Goal: Book appointment/travel/reservation

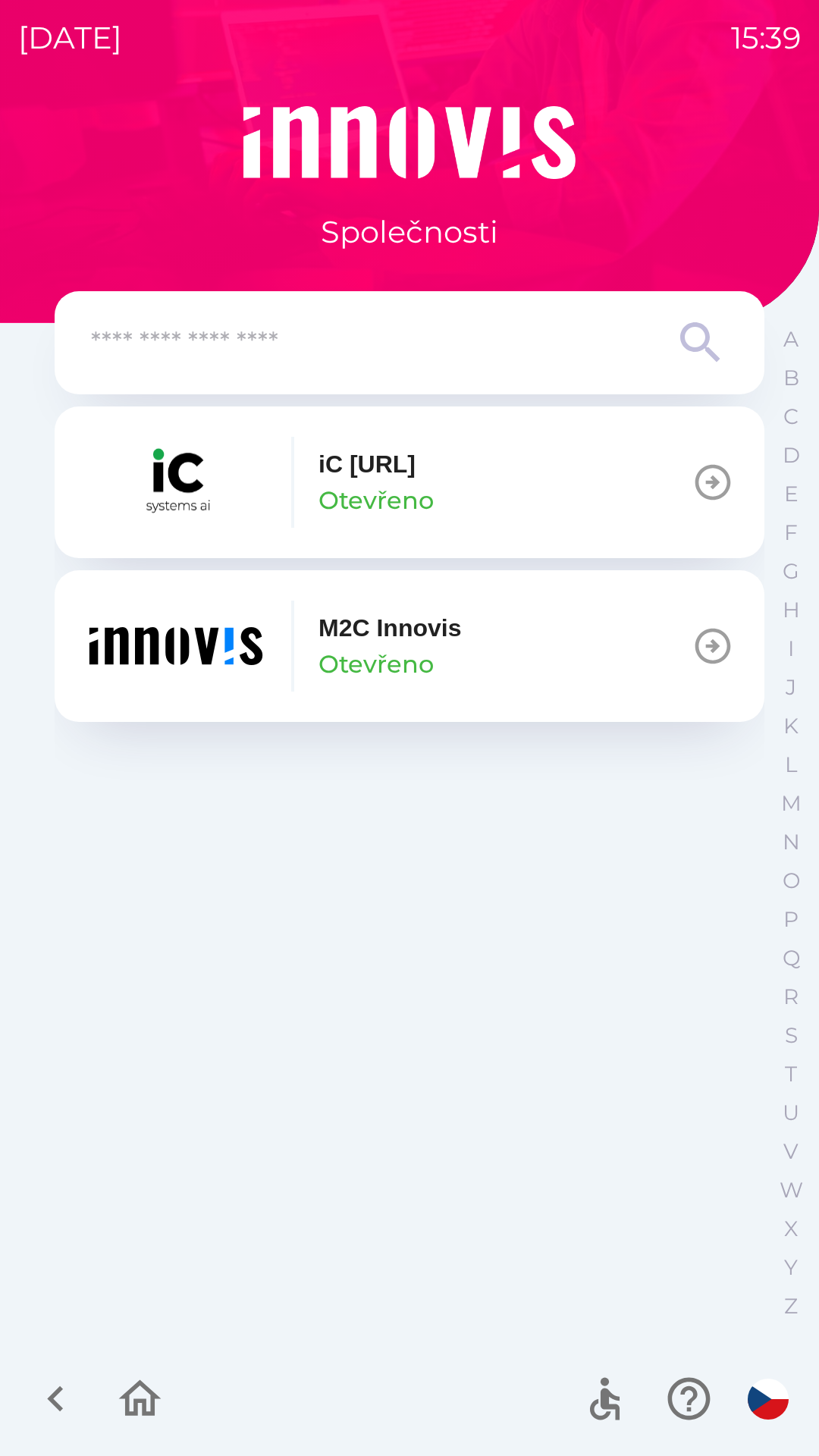
click at [712, 647] on icon "button" at bounding box center [713, 647] width 36 height 36
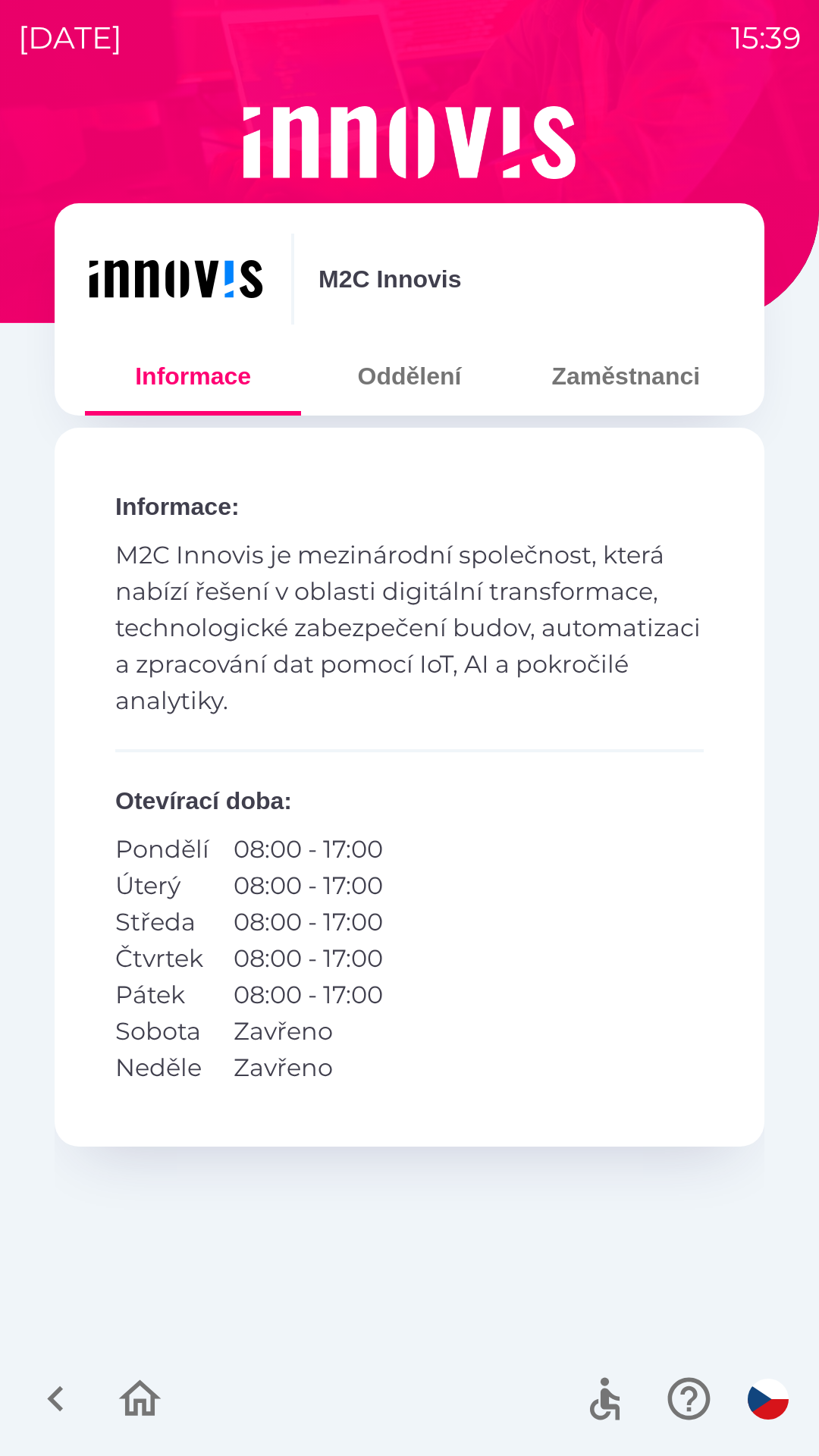
click at [411, 381] on button "Oddělení" at bounding box center [410, 376] width 216 height 55
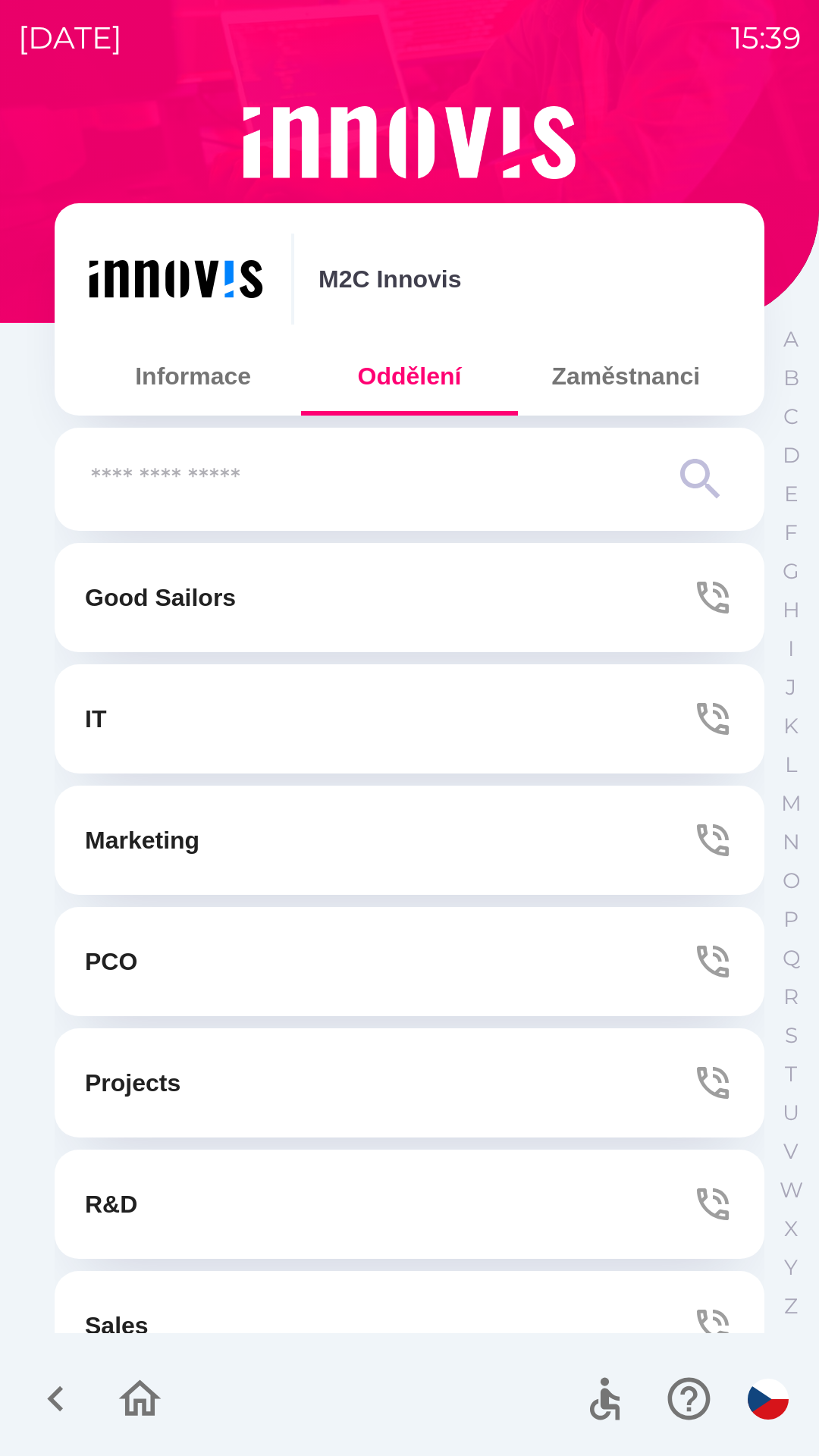
click at [339, 710] on button "IT" at bounding box center [410, 719] width 710 height 109
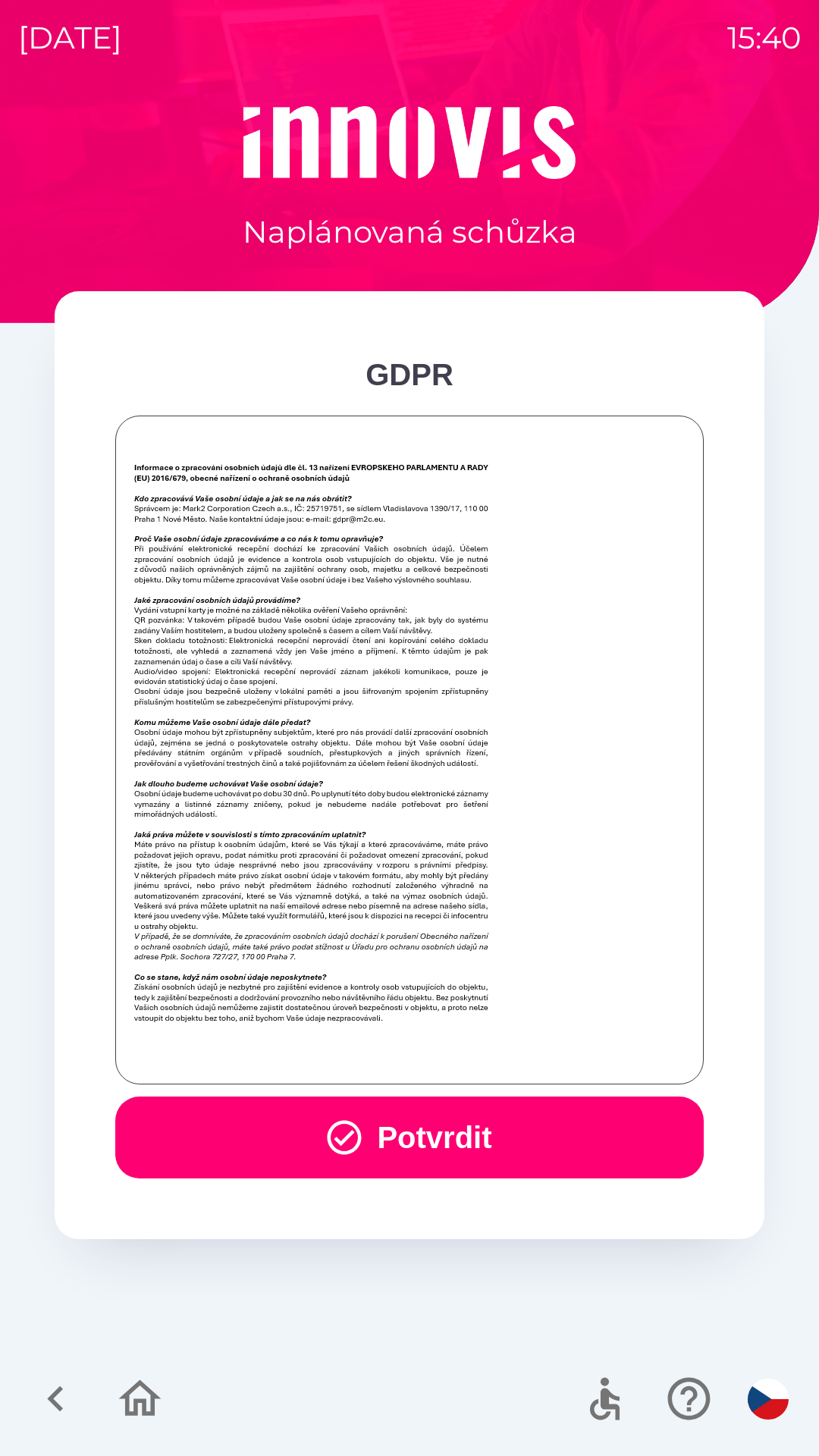
click at [481, 1144] on button "Potvrdit" at bounding box center [410, 1138] width 588 height 82
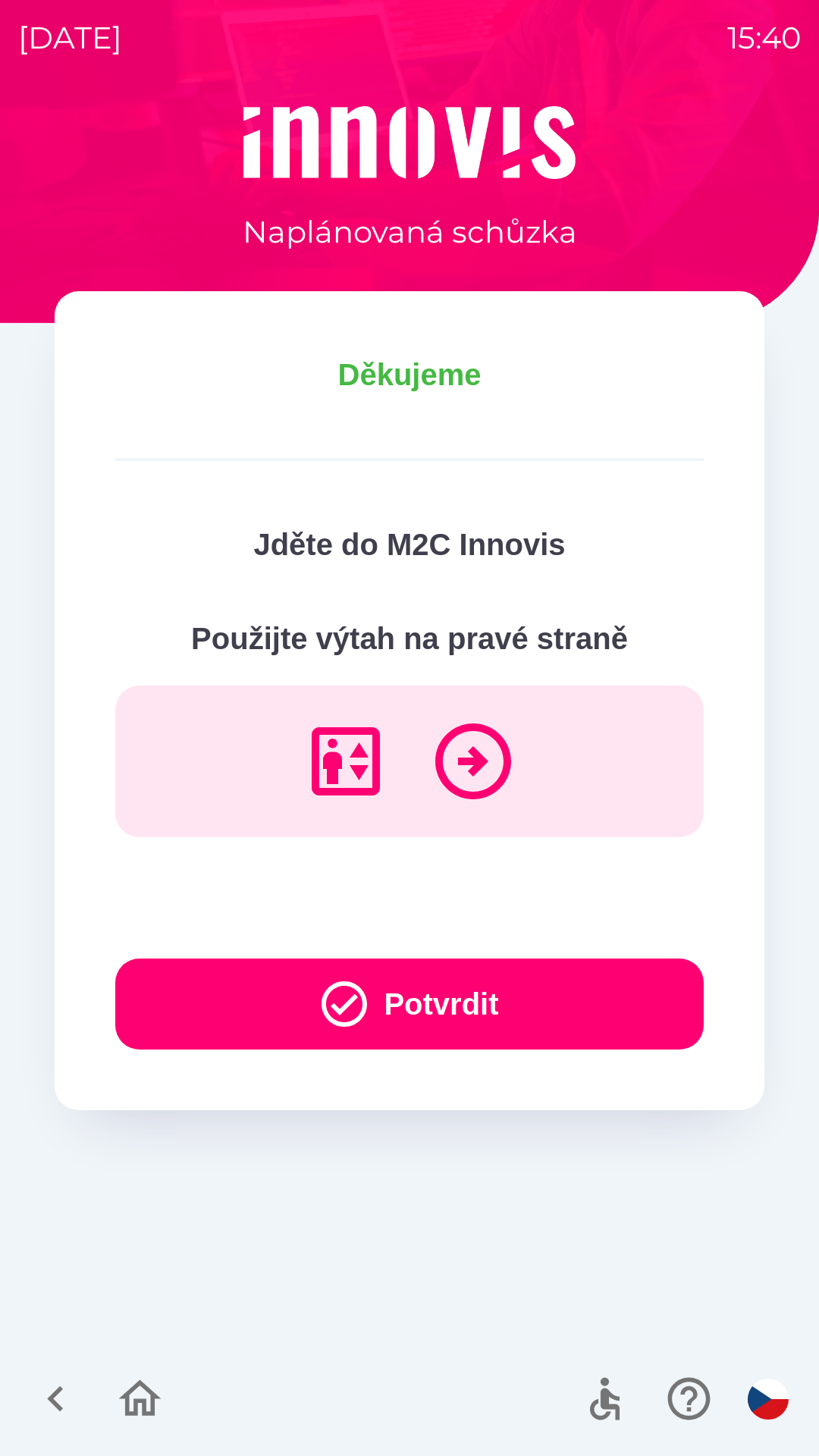
click at [386, 1002] on button "Potvrdit" at bounding box center [410, 1004] width 588 height 91
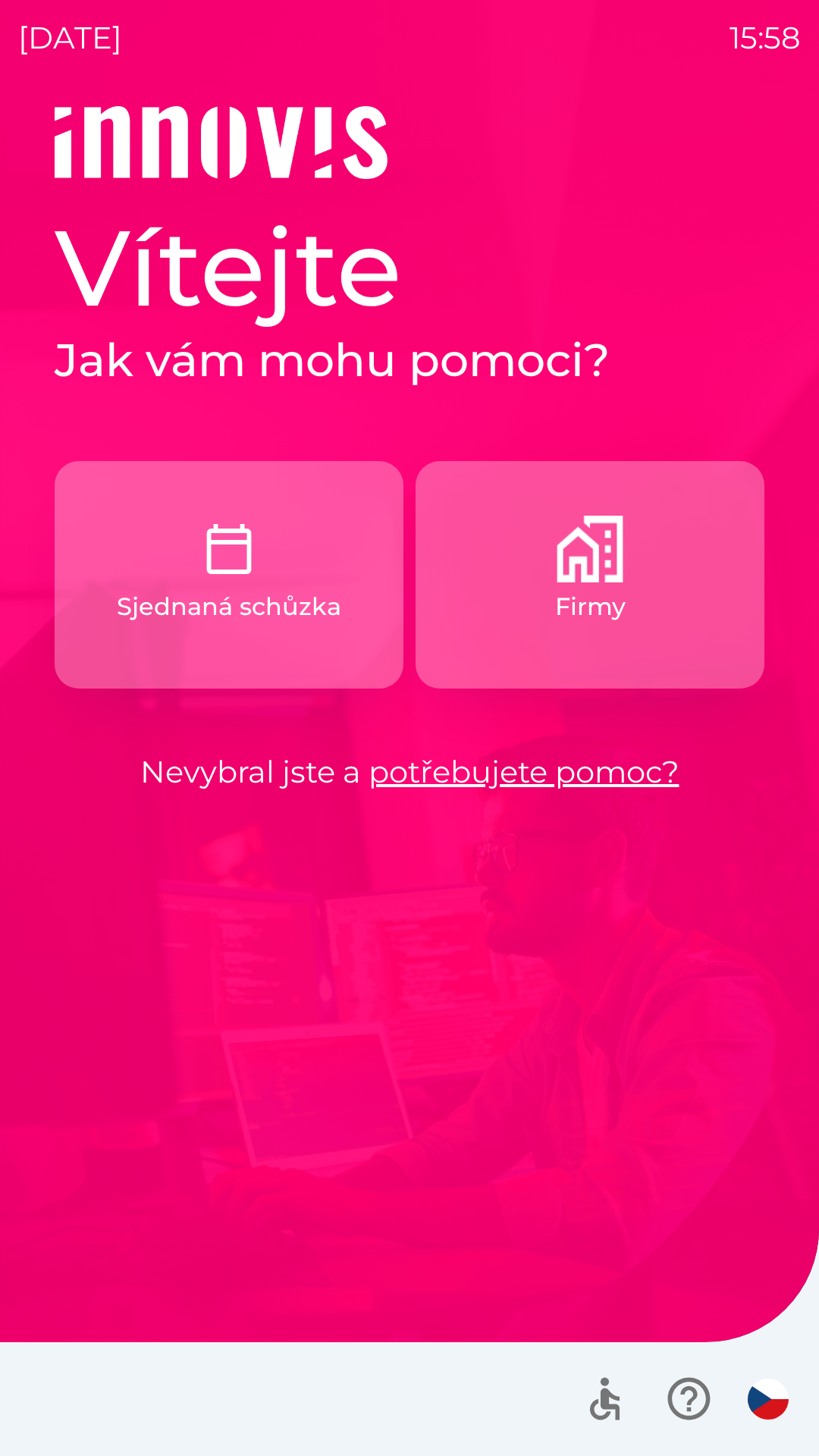
click at [602, 547] on img "button" at bounding box center [589, 549] width 67 height 67
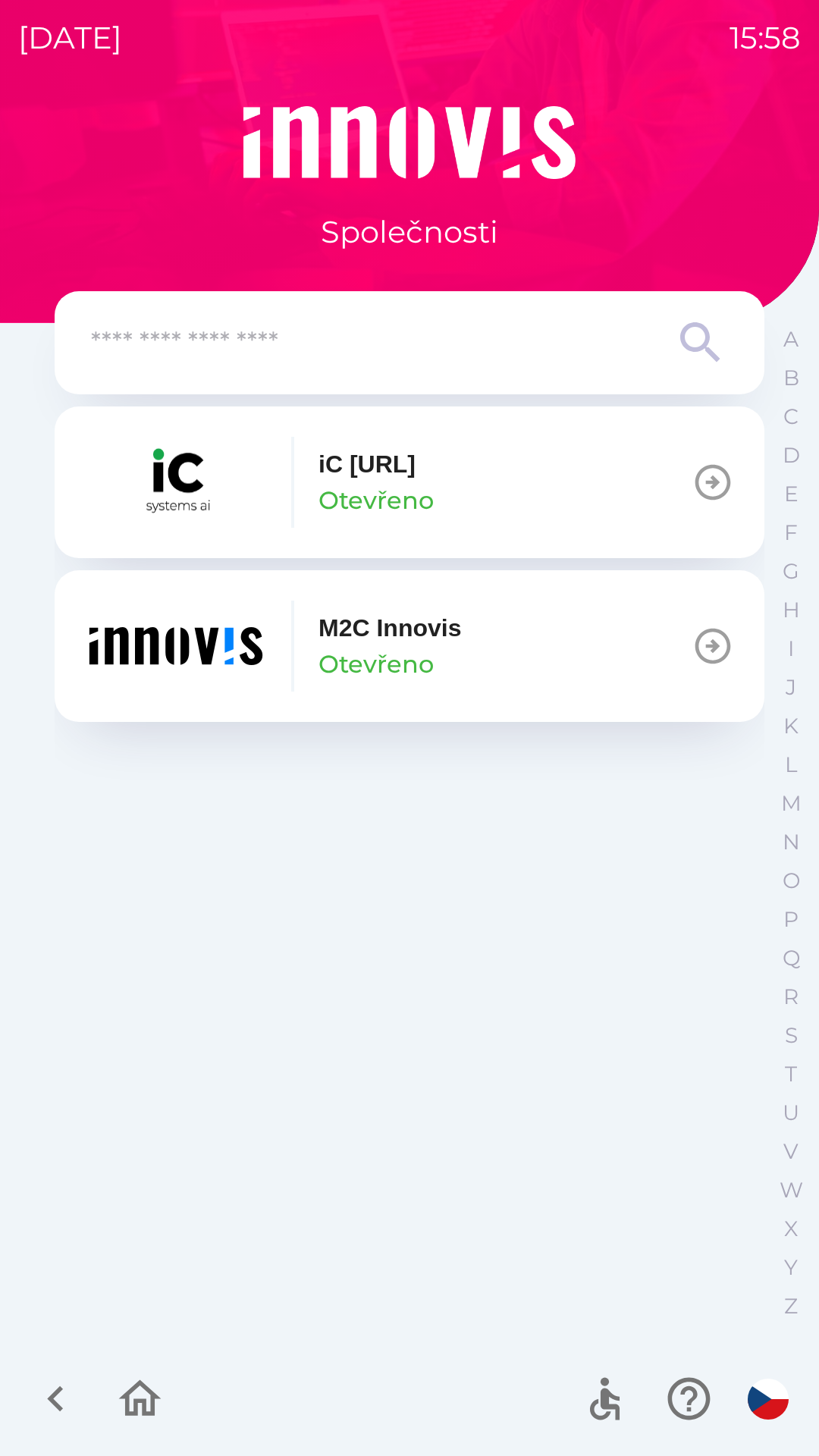
click at [473, 647] on button "M2C Innovis Otevřeno" at bounding box center [410, 647] width 710 height 152
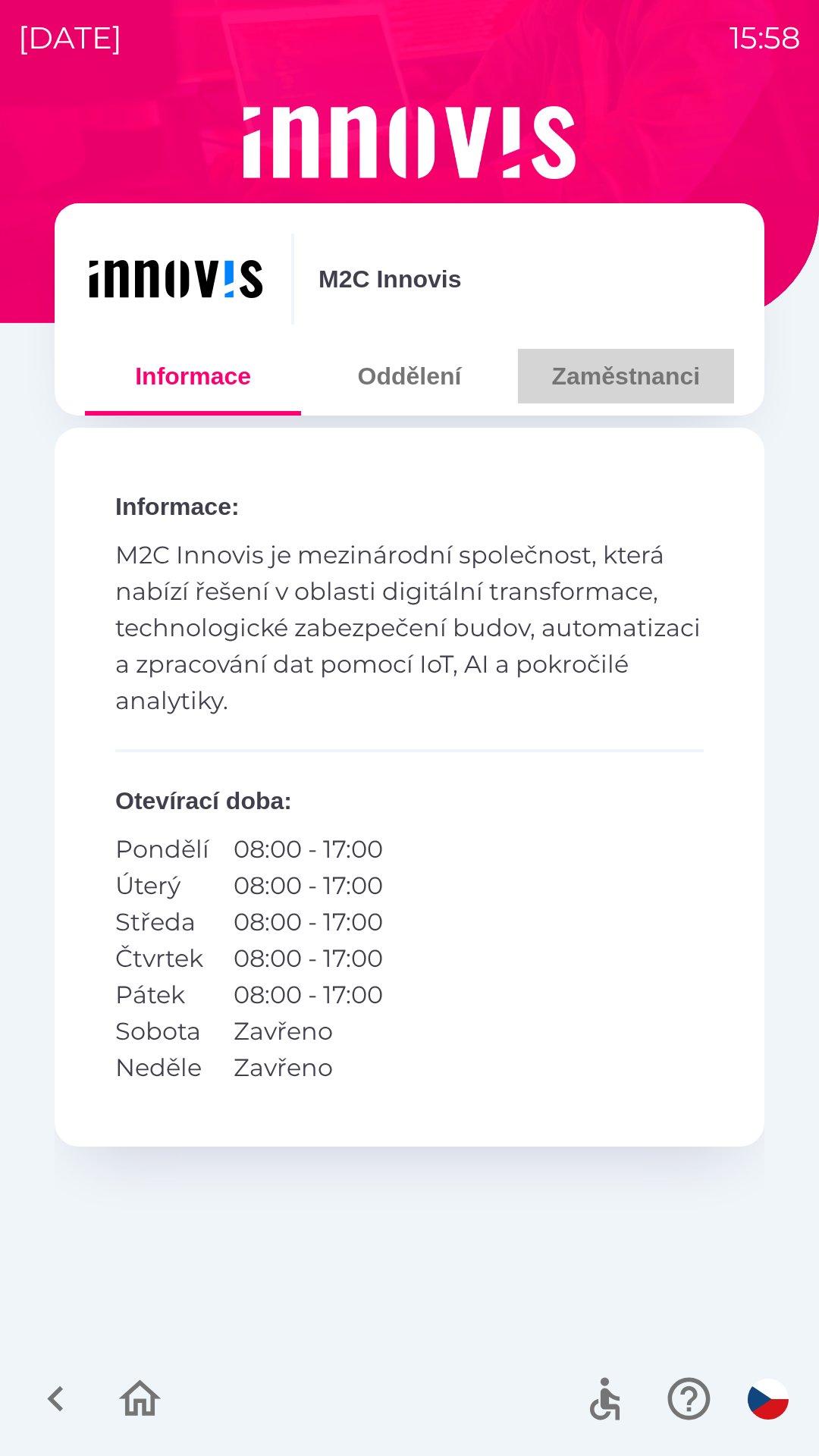
click at [627, 370] on button "Zaměstnanci" at bounding box center [626, 376] width 216 height 55
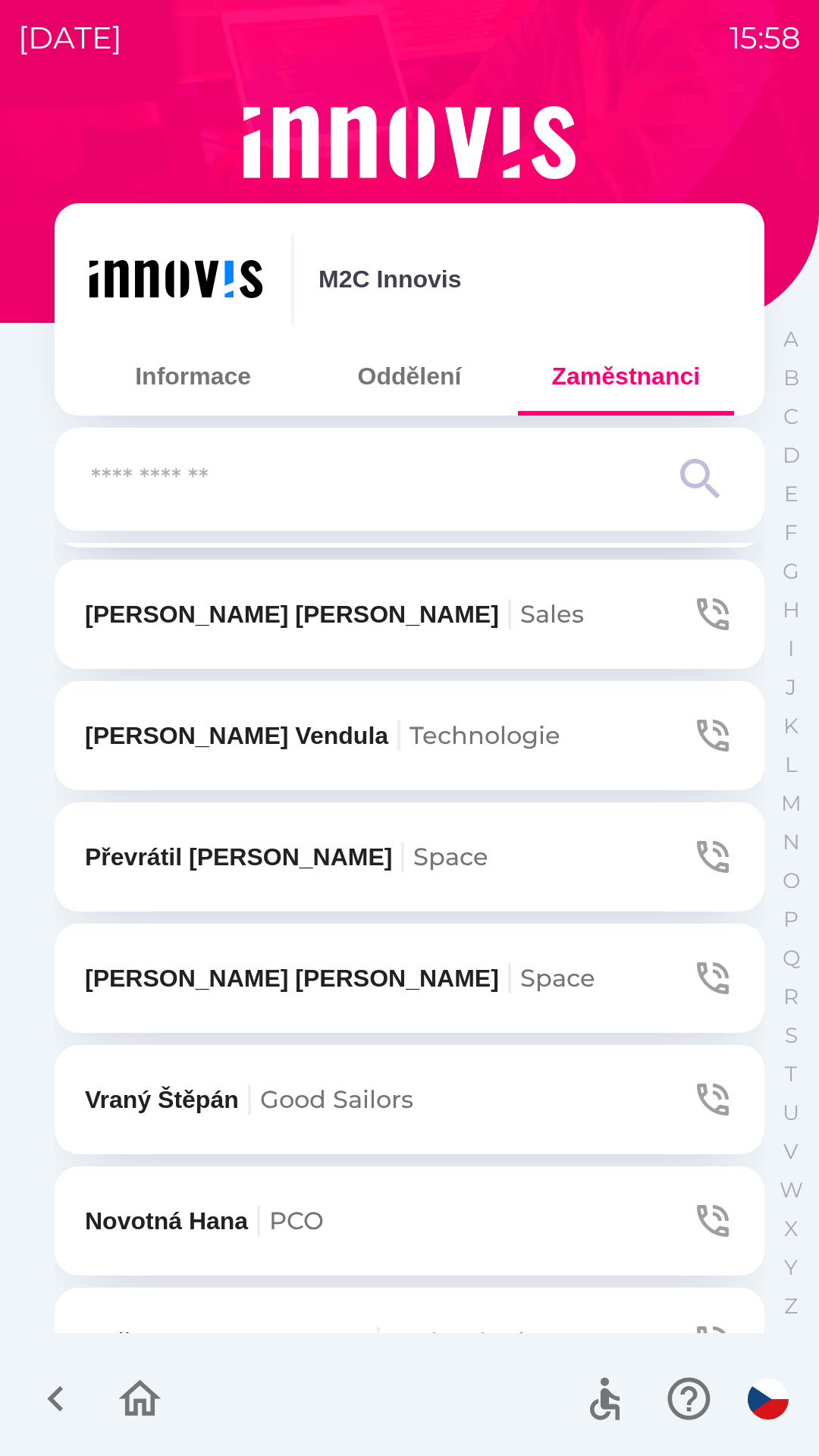
scroll to position [1441, 0]
click at [705, 975] on icon "button" at bounding box center [712, 976] width 42 height 42
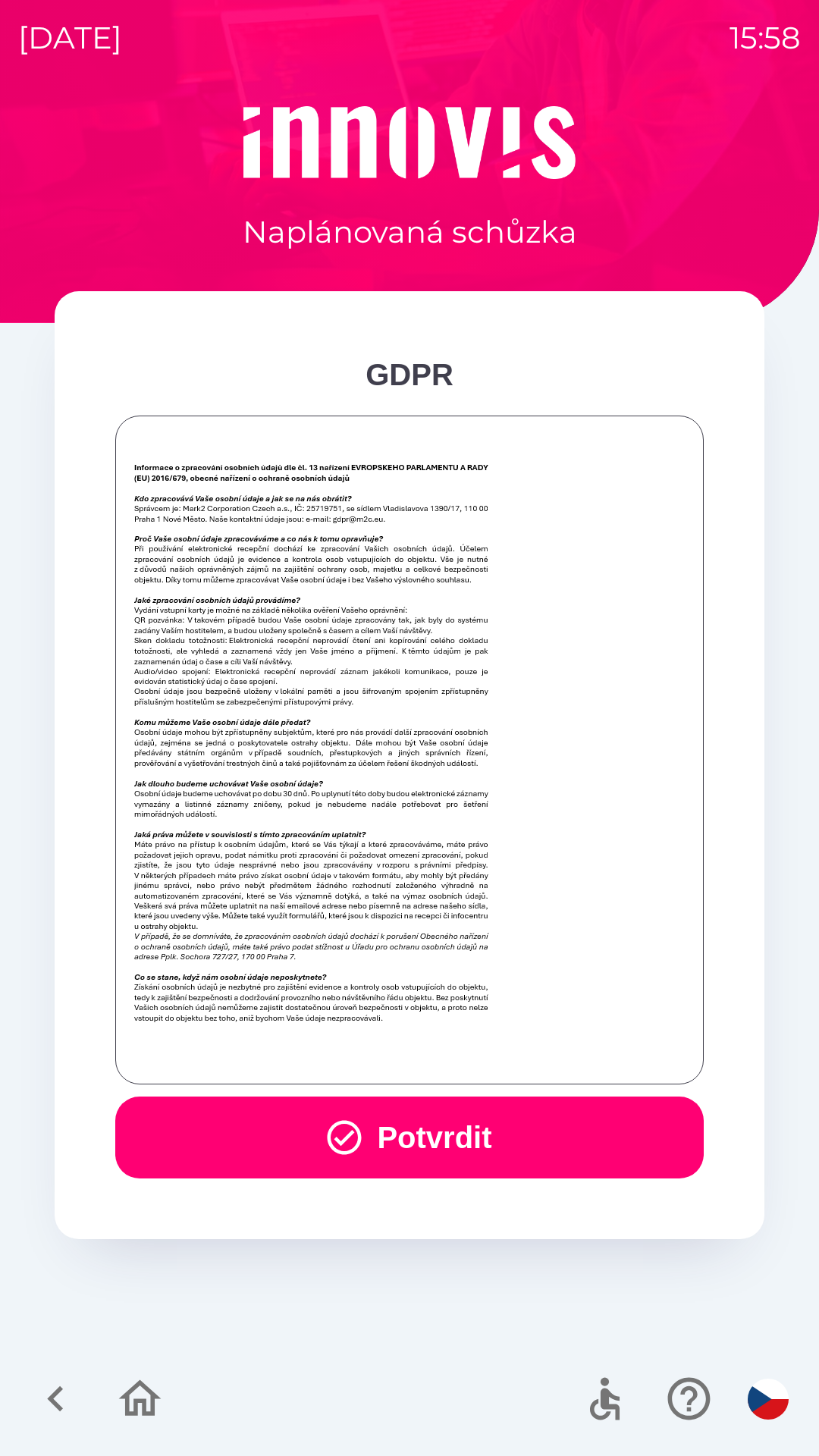
click at [258, 1145] on button "Potvrdit" at bounding box center [410, 1138] width 588 height 82
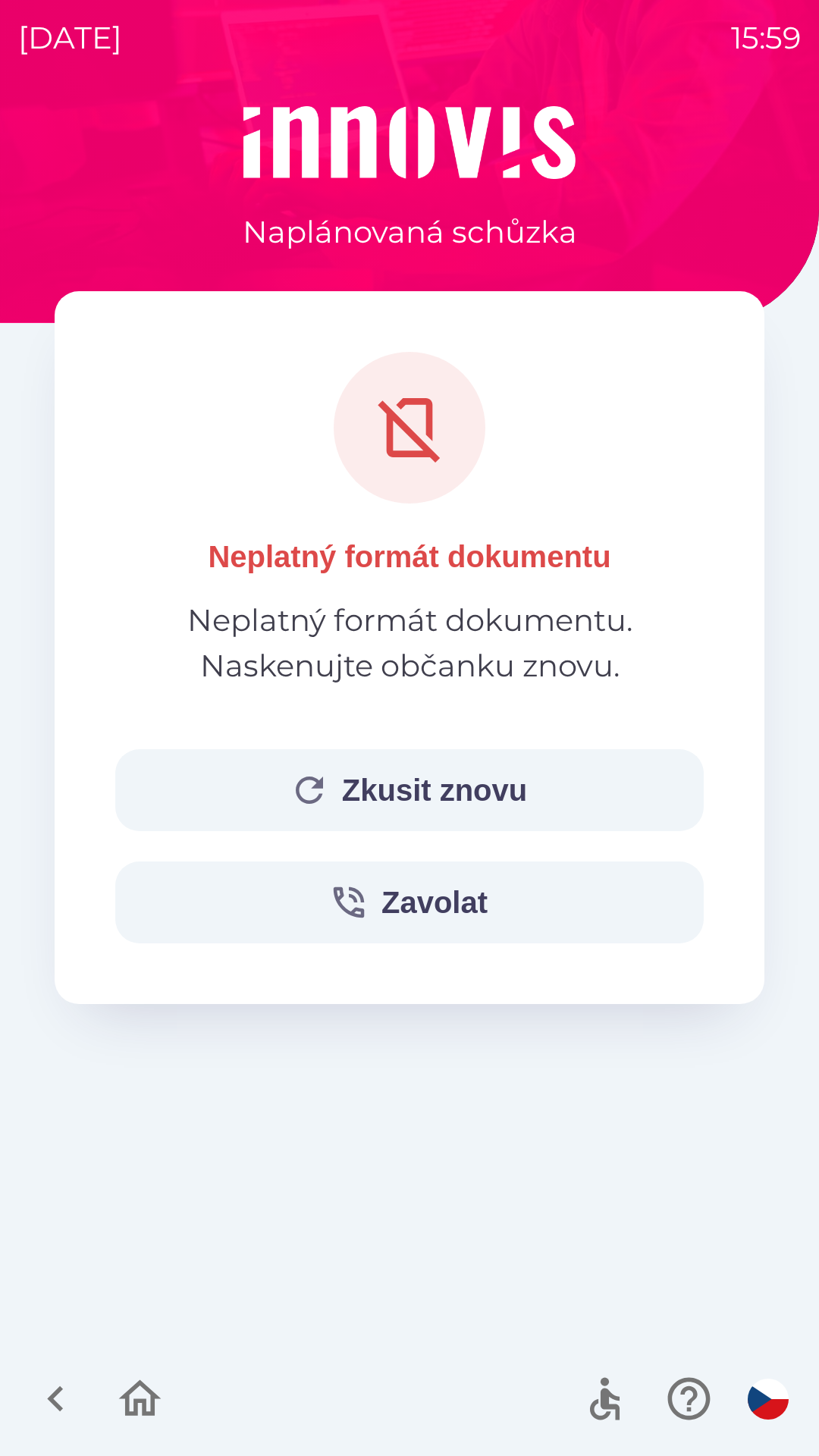
click at [281, 773] on button "Zkusit znovu" at bounding box center [410, 791] width 588 height 82
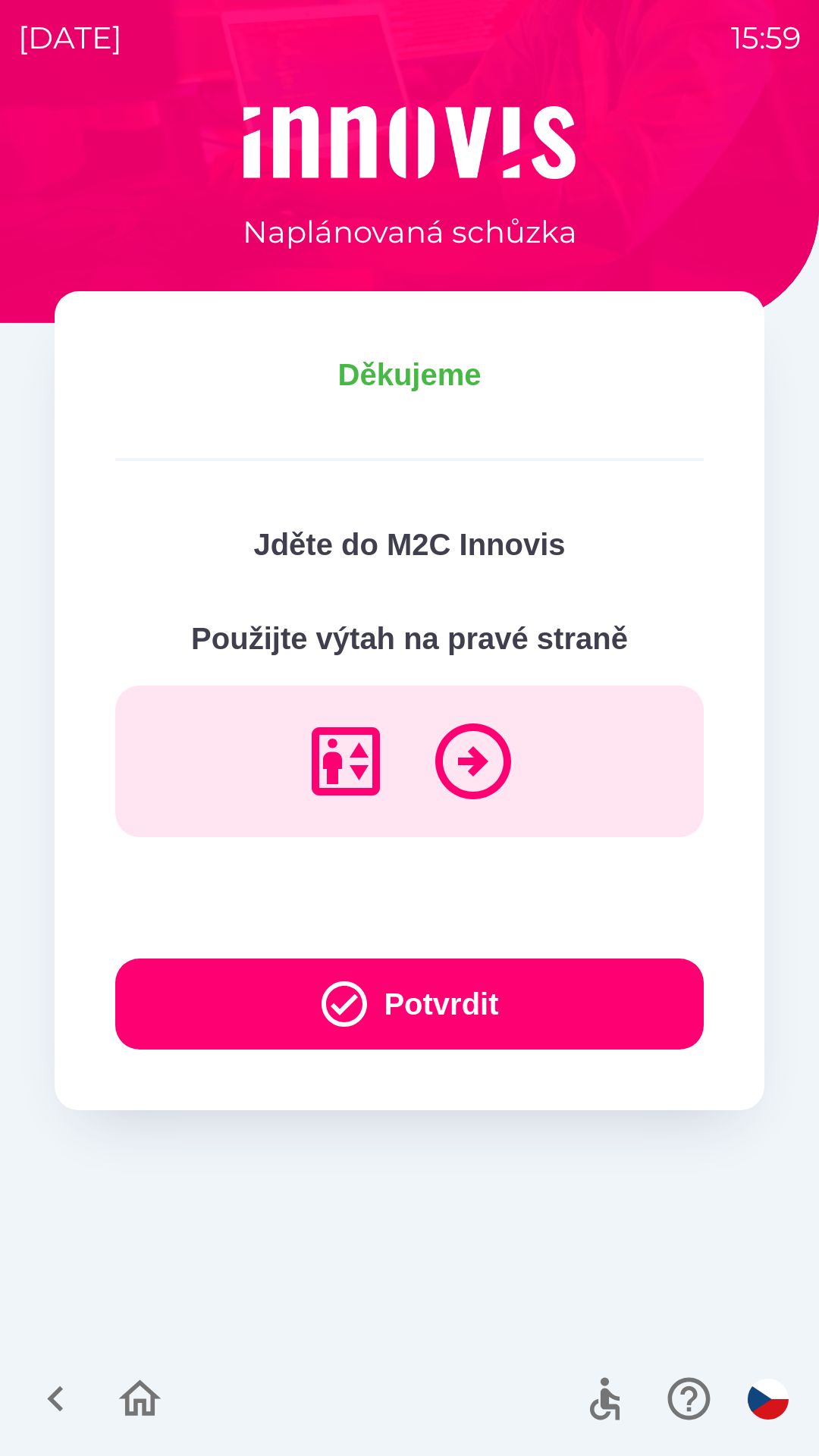
click at [588, 1016] on button "Potvrdit" at bounding box center [410, 1004] width 588 height 91
